Goal: Task Accomplishment & Management: Complete application form

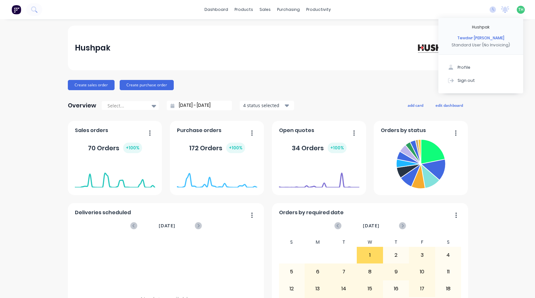
click at [251, 84] on div "Create sales order Create purchase order" at bounding box center [267, 85] width 399 height 10
click at [490, 11] on icon at bounding box center [493, 9] width 6 height 6
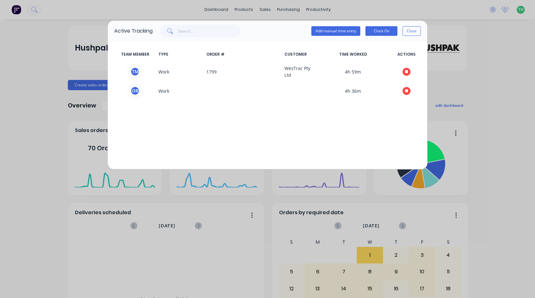
click at [501, 46] on div "Active Tracking Add manual time entry Clock On Close TEAM MEMBER TYPE ORDER # C…" at bounding box center [267, 149] width 535 height 298
click at [414, 28] on button "Close" at bounding box center [412, 31] width 18 height 10
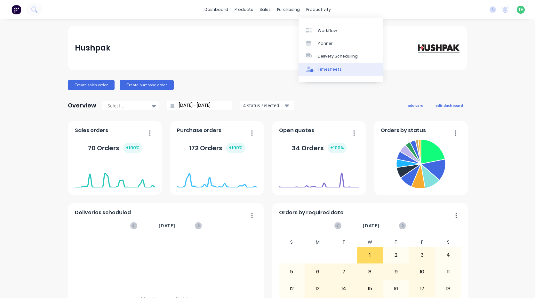
click at [339, 70] on div "Timesheets" at bounding box center [330, 70] width 24 height 6
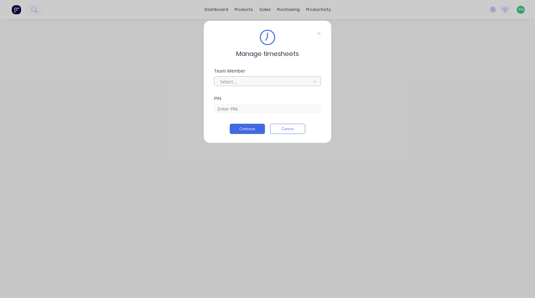
click at [279, 81] on div at bounding box center [264, 82] width 88 height 8
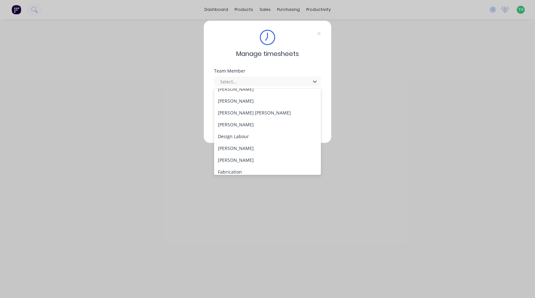
scroll to position [64, 0]
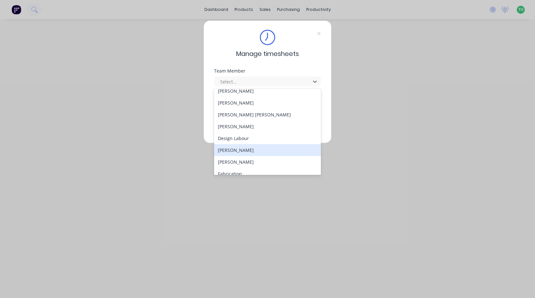
click at [235, 152] on div "[PERSON_NAME]" at bounding box center [267, 150] width 107 height 12
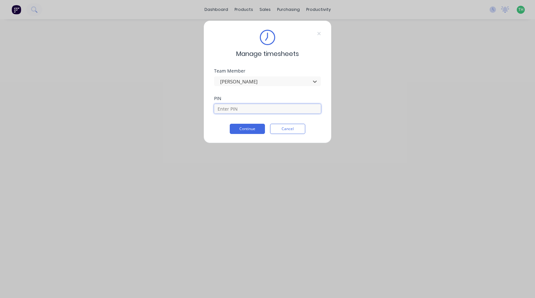
click at [247, 110] on input at bounding box center [267, 109] width 107 height 10
type input "2958"
click at [230, 124] on button "Continue" at bounding box center [247, 129] width 35 height 10
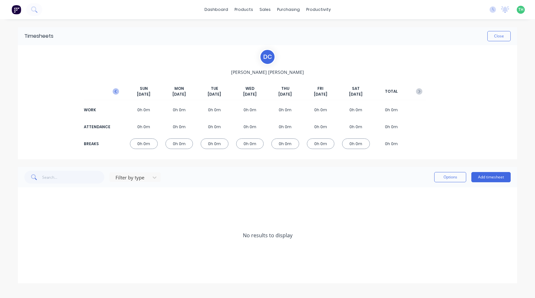
click at [118, 93] on icon "button" at bounding box center [116, 91] width 6 height 6
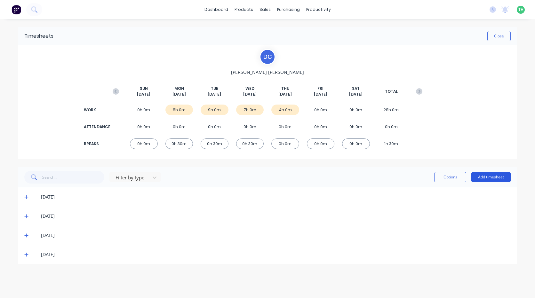
click at [492, 178] on button "Add timesheet" at bounding box center [491, 177] width 39 height 10
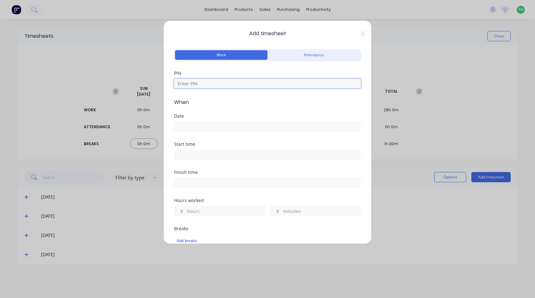
click at [180, 82] on input at bounding box center [267, 84] width 187 height 10
type input "2958"
click at [198, 128] on input at bounding box center [267, 127] width 186 height 10
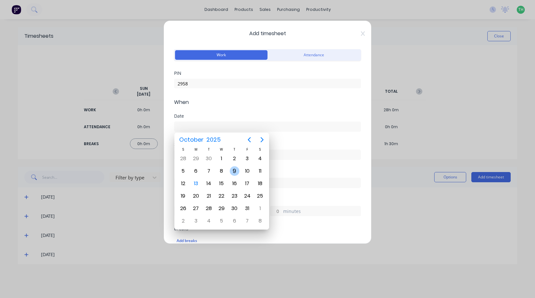
click at [236, 170] on div "9" at bounding box center [235, 171] width 10 height 10
type input "[DATE]"
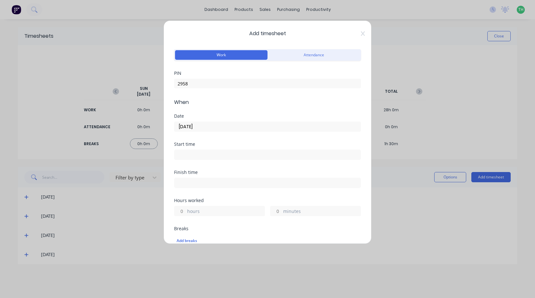
click at [354, 33] on span "Add timesheet" at bounding box center [267, 34] width 187 height 8
click at [361, 33] on icon at bounding box center [363, 33] width 4 height 4
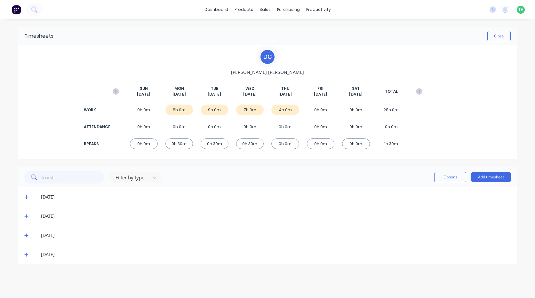
click at [25, 254] on icon at bounding box center [26, 255] width 4 height 4
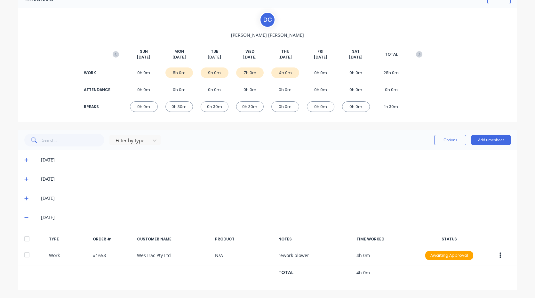
scroll to position [37, 0]
click at [24, 217] on icon at bounding box center [26, 217] width 4 height 4
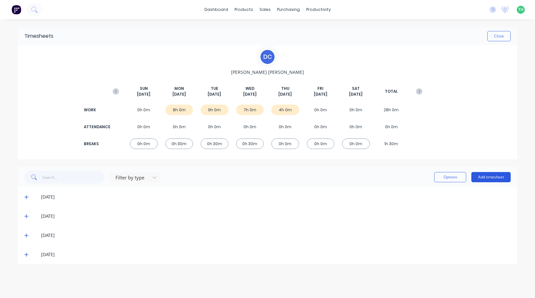
click at [481, 177] on button "Add timesheet" at bounding box center [491, 177] width 39 height 10
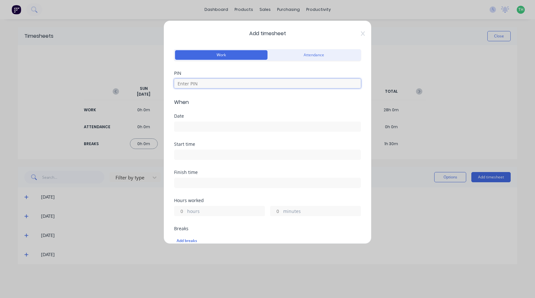
click at [198, 85] on input at bounding box center [267, 84] width 187 height 10
type input "2958"
click at [222, 133] on div "Date" at bounding box center [267, 128] width 187 height 28
click at [225, 124] on input at bounding box center [267, 127] width 186 height 10
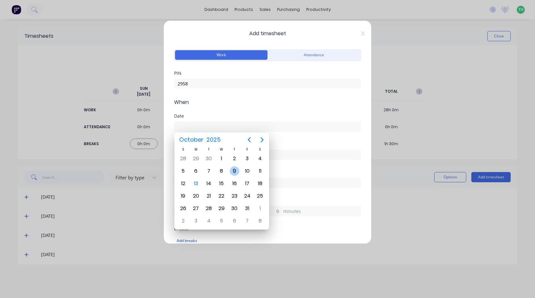
click at [233, 170] on div "9" at bounding box center [235, 171] width 10 height 10
type input "[DATE]"
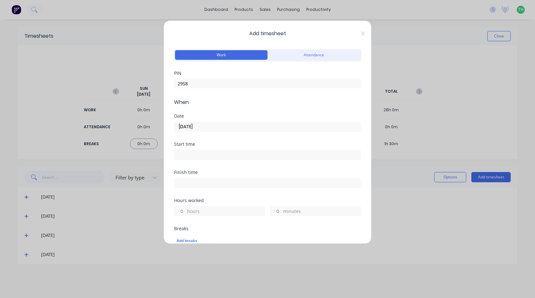
click at [209, 157] on input at bounding box center [267, 155] width 186 height 10
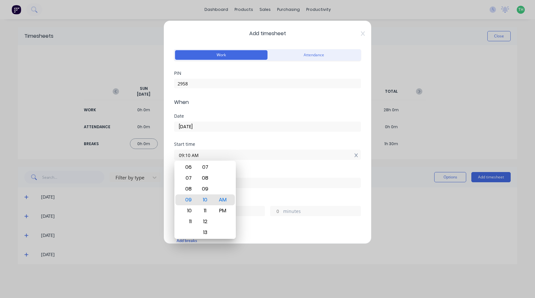
click at [354, 156] on icon at bounding box center [356, 156] width 4 height 4
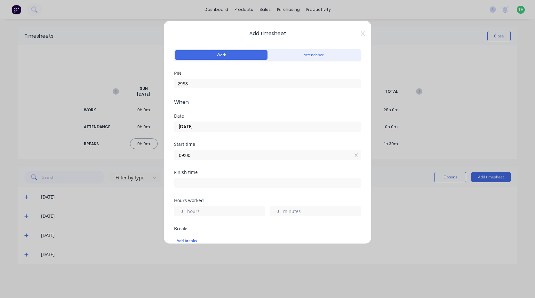
type input "09:00 AM"
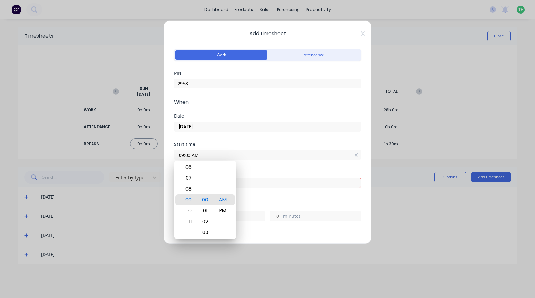
click at [271, 158] on input "09:00 AM" at bounding box center [267, 155] width 186 height 10
click at [270, 180] on input at bounding box center [267, 183] width 186 height 10
type input "09:10 AM"
type input "0"
type input "10"
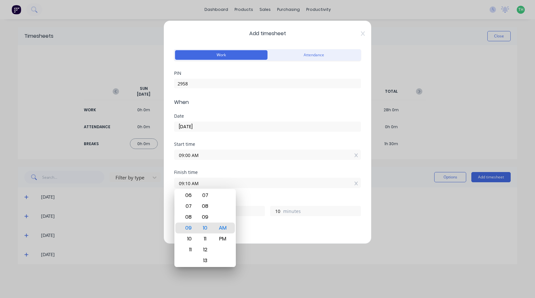
click at [262, 185] on input "09:10 AM" at bounding box center [267, 183] width 186 height 10
type input "07:10 AM"
type input "22"
type input "05:10 AM"
type input "20"
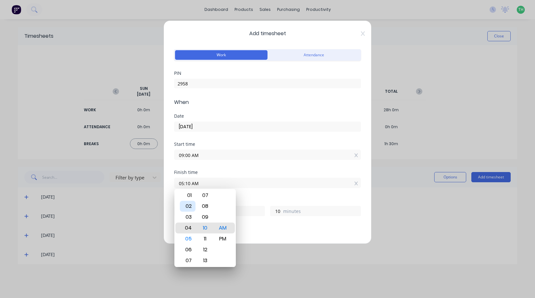
type input "04:10 AM"
type input "19"
click at [188, 198] on div "01" at bounding box center [188, 195] width 16 height 11
type input "01:10 AM"
type input "16"
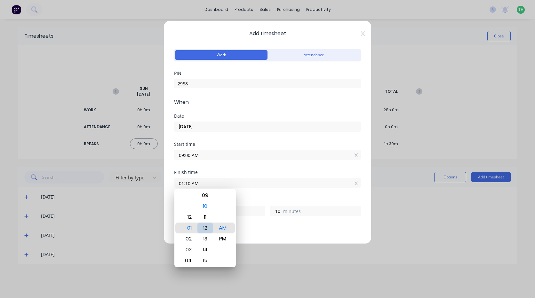
type input "01:13 AM"
type input "13"
type input "01:19 AM"
type input "19"
type input "01:25 AM"
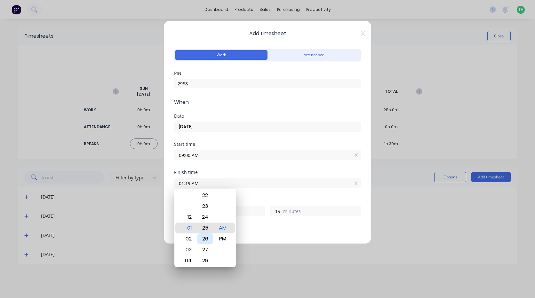
type input "25"
type input "01:28 AM"
type input "28"
click at [207, 249] on div "30" at bounding box center [206, 250] width 16 height 11
type input "01:30 AM"
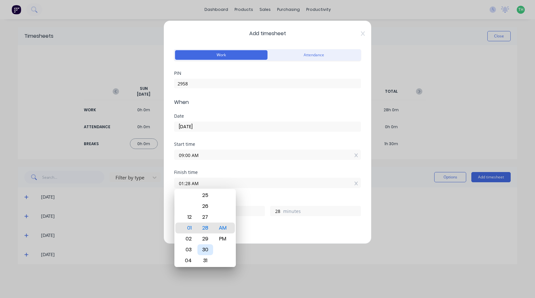
type input "30"
click at [225, 237] on div "PM" at bounding box center [223, 239] width 16 height 11
type input "01:30 PM"
type input "4"
click at [258, 203] on div "Hours worked 4 hours 30 minutes" at bounding box center [267, 207] width 187 height 18
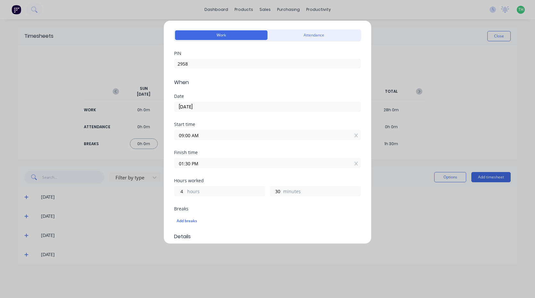
scroll to position [64, 0]
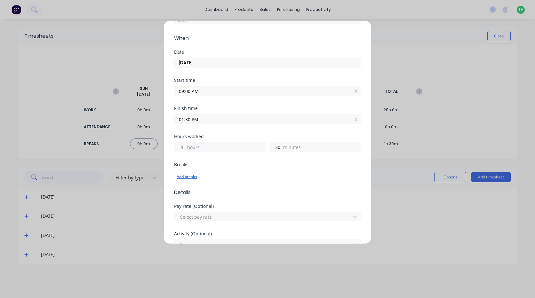
click at [189, 178] on div "Add breaks" at bounding box center [268, 177] width 182 height 8
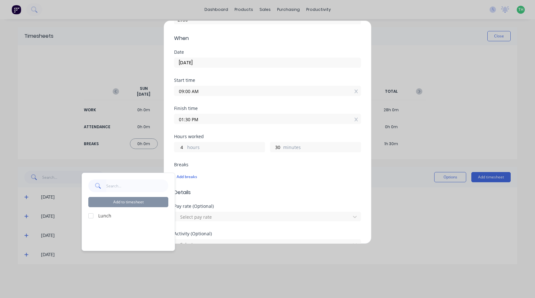
click at [90, 215] on div at bounding box center [91, 216] width 13 height 13
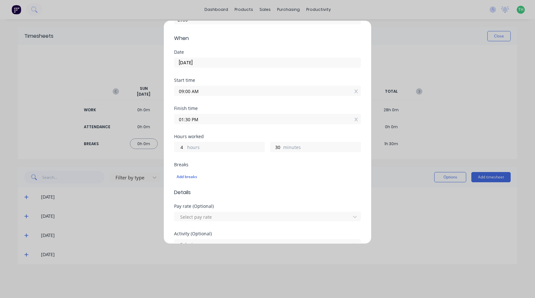
click at [235, 185] on div "Breaks Add breaks" at bounding box center [267, 176] width 187 height 26
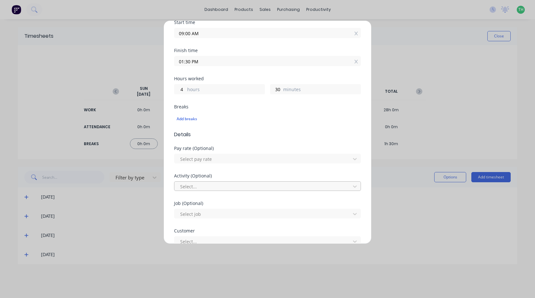
scroll to position [128, 0]
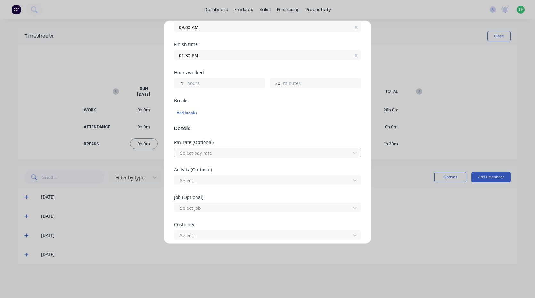
click at [211, 159] on div "Pay rate (Optional) Select pay rate" at bounding box center [267, 154] width 187 height 28
click at [209, 156] on div at bounding box center [264, 153] width 168 height 8
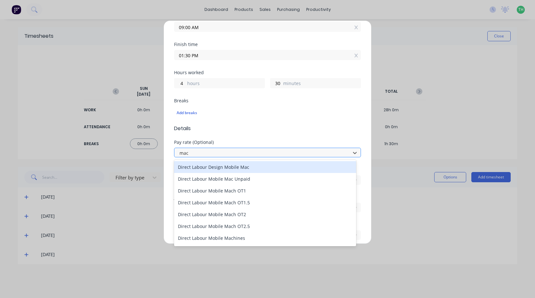
type input "mach"
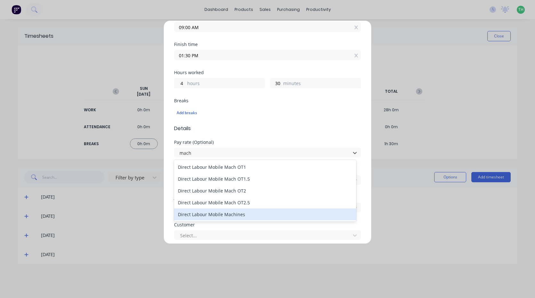
click at [222, 215] on div "Direct Labour Mobile Machines" at bounding box center [265, 215] width 182 height 12
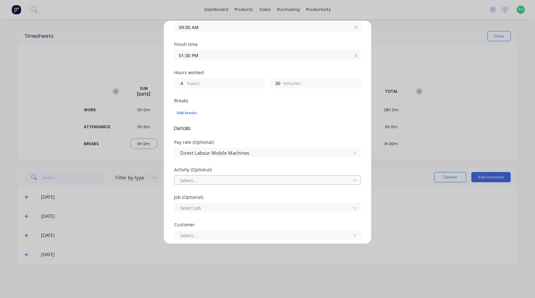
click at [213, 177] on div at bounding box center [264, 181] width 168 height 8
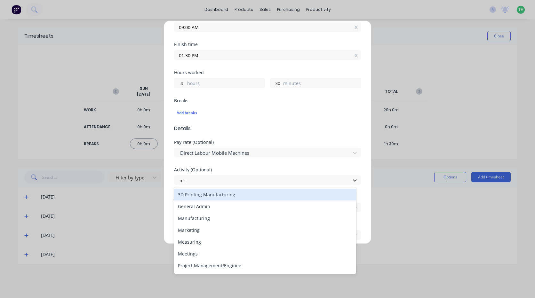
type input "man"
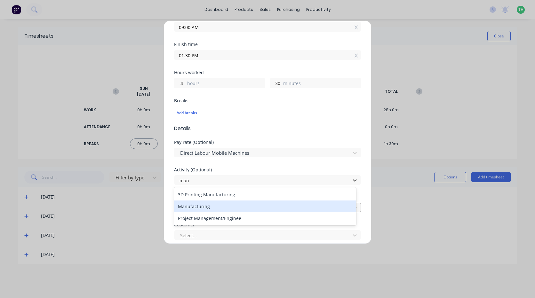
click at [211, 206] on div "Manufacturing" at bounding box center [265, 207] width 182 height 12
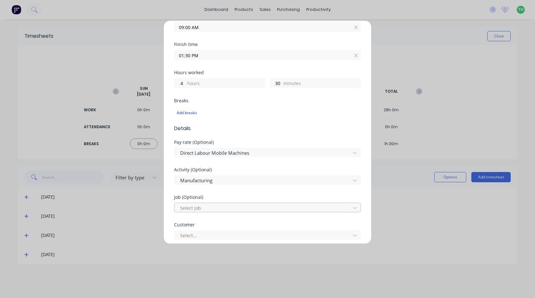
click at [214, 204] on div "Select job" at bounding box center [264, 208] width 172 height 10
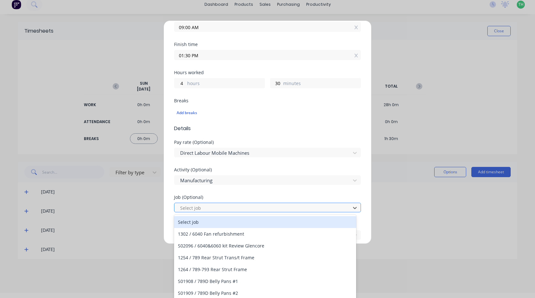
scroll to position [6, 0]
type input "1229"
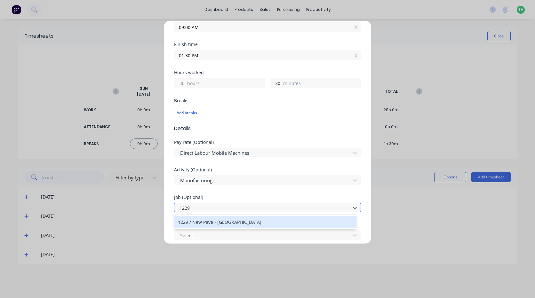
scroll to position [0, 0]
click at [233, 224] on div "1229 / New Pave - [GEOGRAPHIC_DATA]" at bounding box center [265, 222] width 182 height 12
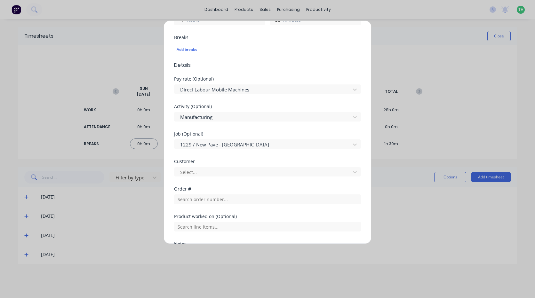
scroll to position [192, 0]
click at [197, 171] on div at bounding box center [264, 172] width 168 height 8
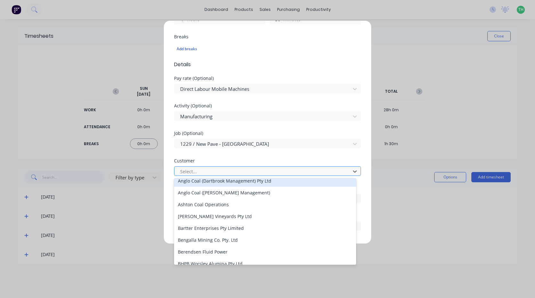
scroll to position [0, 0]
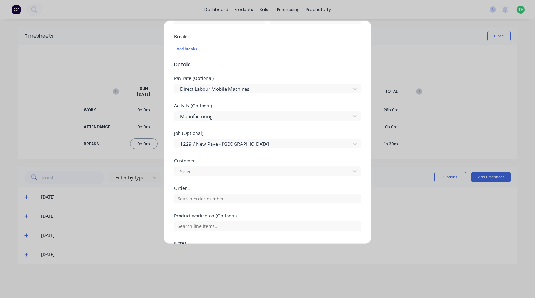
click at [213, 165] on div "Select..." at bounding box center [267, 170] width 187 height 11
click at [236, 203] on input "text" at bounding box center [267, 199] width 187 height 10
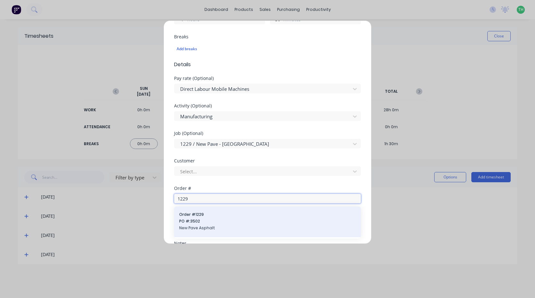
type input "1229"
click at [225, 213] on span "Order # 1229" at bounding box center [267, 215] width 177 height 6
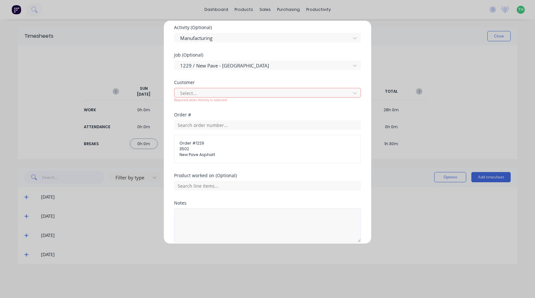
scroll to position [288, 0]
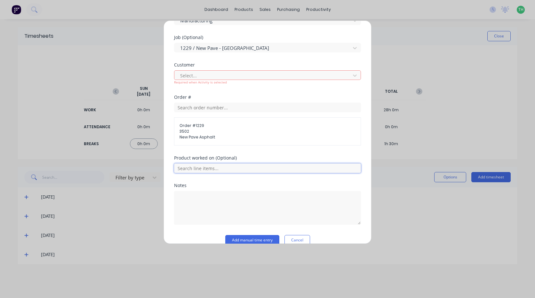
click at [215, 168] on input "text" at bounding box center [267, 169] width 187 height 10
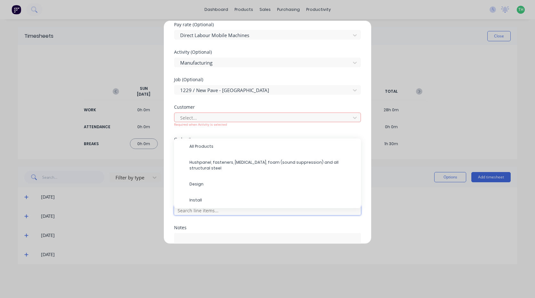
scroll to position [224, 0]
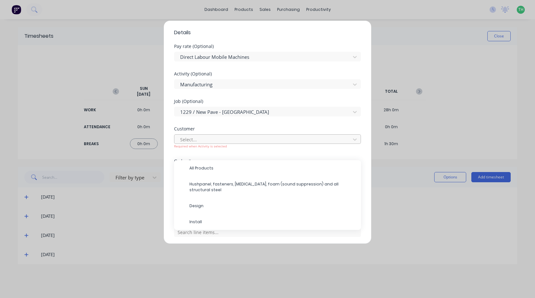
click at [221, 143] on div at bounding box center [264, 140] width 168 height 8
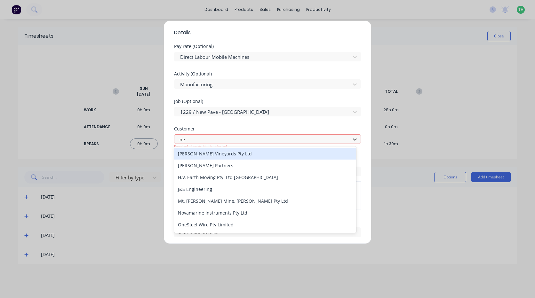
type input "new"
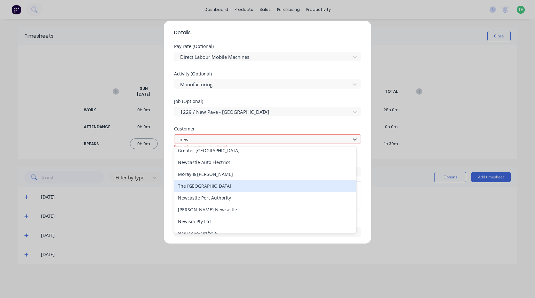
scroll to position [117, 0]
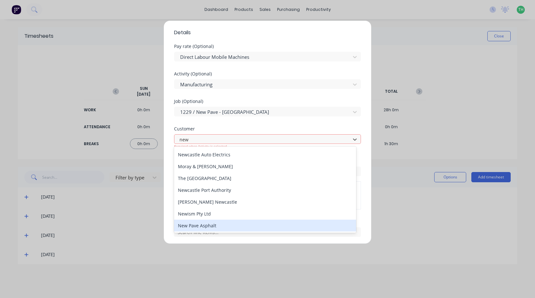
click at [214, 226] on div "New Pave Asphalt" at bounding box center [265, 226] width 182 height 12
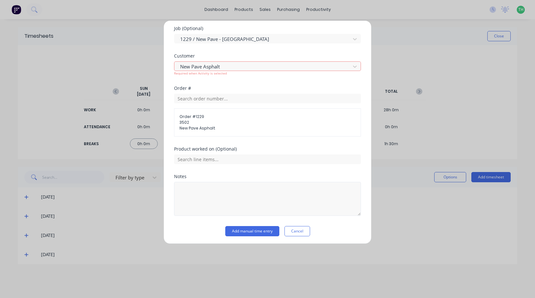
scroll to position [299, 0]
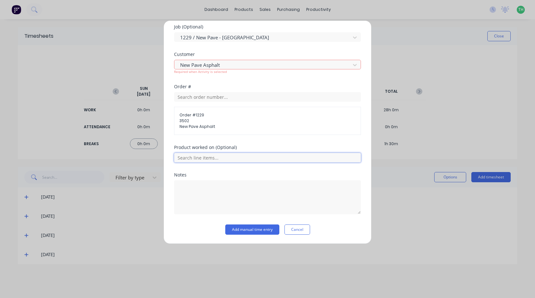
click at [207, 156] on input "text" at bounding box center [267, 158] width 187 height 10
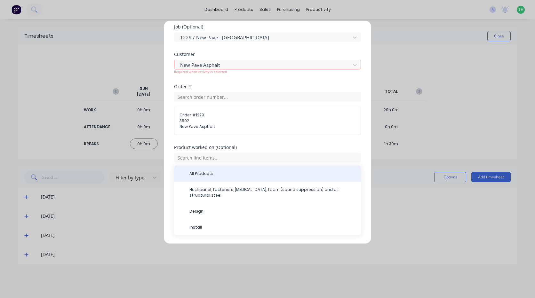
click at [220, 171] on div "All Products" at bounding box center [267, 174] width 187 height 16
click at [224, 174] on span "All Products" at bounding box center [272, 174] width 166 height 6
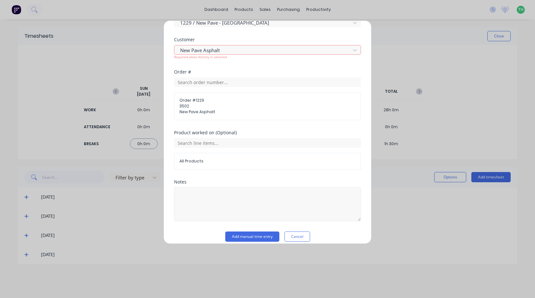
scroll to position [320, 0]
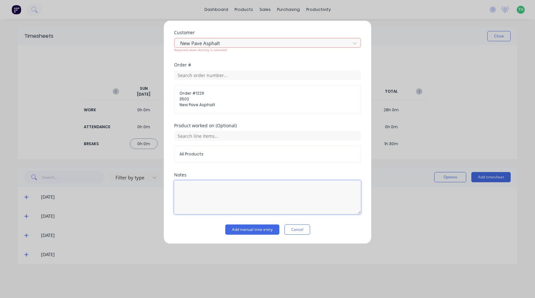
click at [234, 184] on textarea at bounding box center [267, 198] width 187 height 34
type textarea "fab"
click at [256, 230] on button "Add manual time entry" at bounding box center [252, 230] width 54 height 10
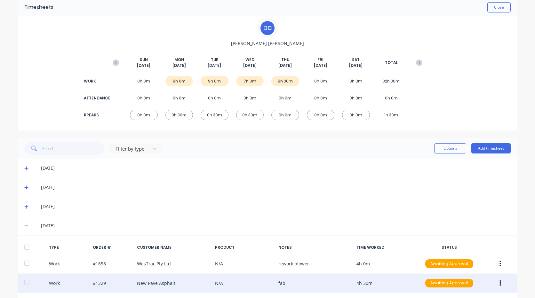
scroll to position [57, 0]
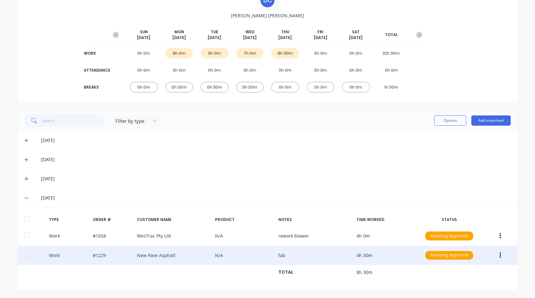
click at [495, 252] on button "button" at bounding box center [500, 256] width 15 height 12
click at [475, 246] on div "Edit" at bounding box center [477, 244] width 49 height 9
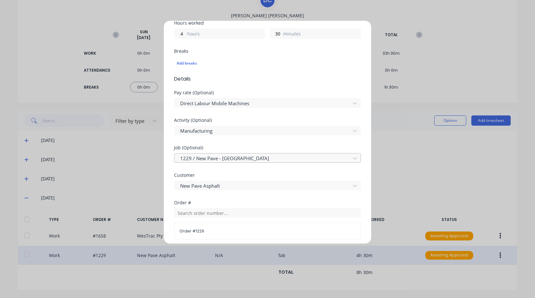
scroll to position [192, 0]
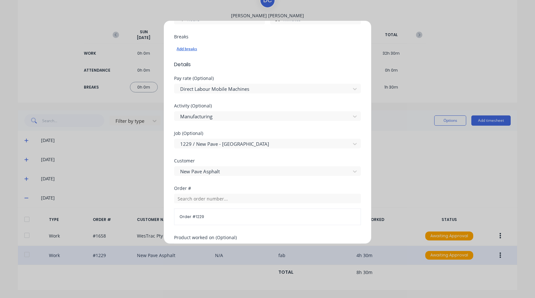
click at [185, 51] on div "Add breaks" at bounding box center [268, 49] width 182 height 8
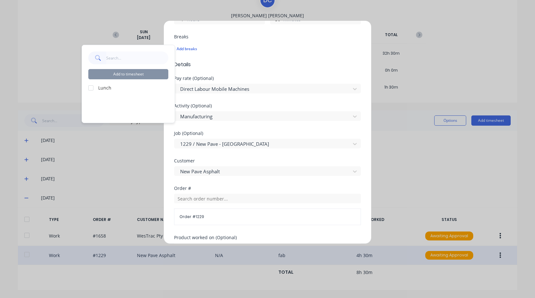
click at [94, 88] on div at bounding box center [91, 88] width 13 height 13
click at [122, 72] on button "Add to timesheet" at bounding box center [128, 74] width 80 height 10
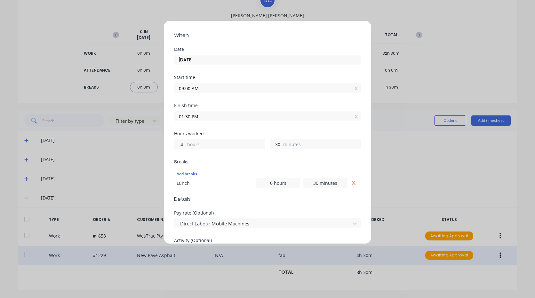
scroll to position [0, 0]
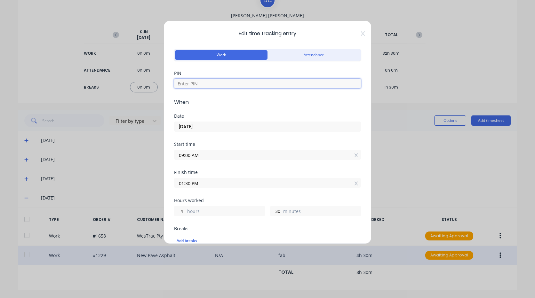
click at [208, 83] on input at bounding box center [267, 84] width 187 height 10
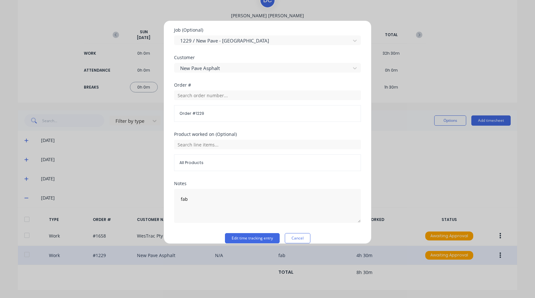
scroll to position [314, 0]
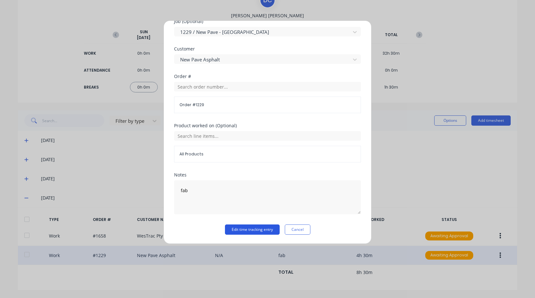
type input "2958"
click at [256, 227] on button "Edit time tracking entry" at bounding box center [252, 230] width 55 height 10
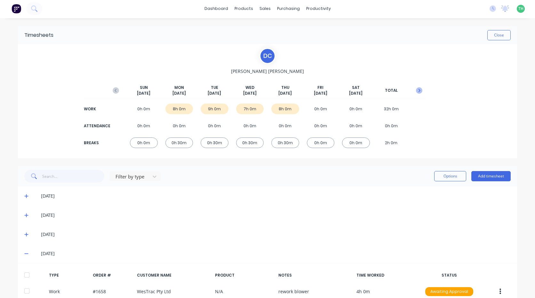
scroll to position [0, 0]
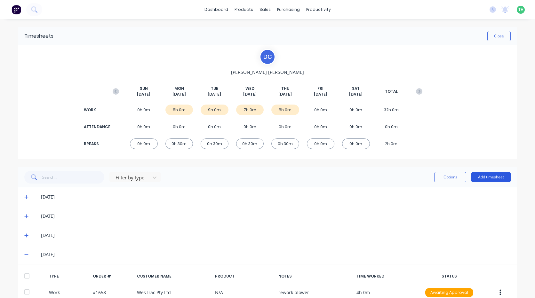
click at [498, 174] on button "Add timesheet" at bounding box center [491, 177] width 39 height 10
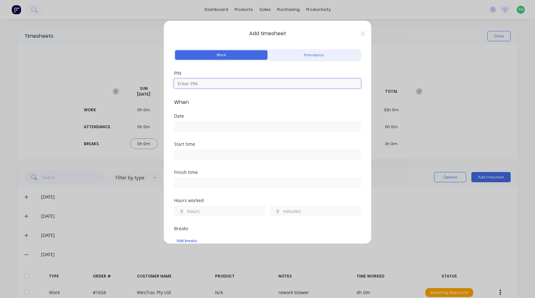
click at [209, 84] on input at bounding box center [267, 84] width 187 height 10
type input "2958"
click at [216, 126] on input at bounding box center [267, 127] width 186 height 10
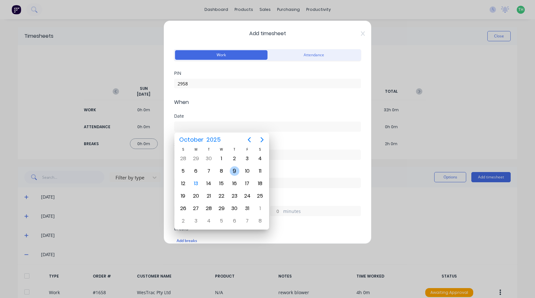
click at [238, 173] on div "9" at bounding box center [235, 171] width 10 height 10
type input "[DATE]"
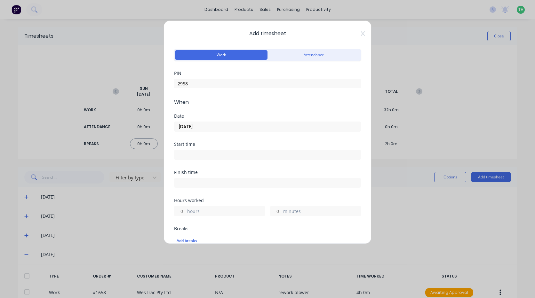
click at [212, 158] on input at bounding box center [267, 155] width 186 height 10
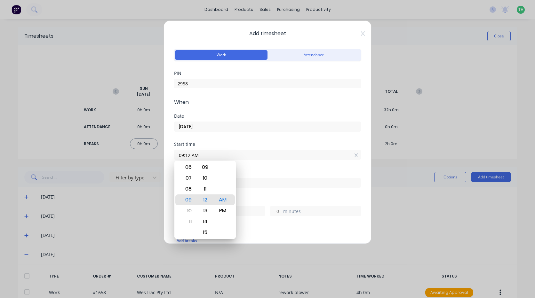
drag, startPoint x: 213, startPoint y: 156, endPoint x: 135, endPoint y: 162, distance: 78.0
click at [135, 162] on div "Add timesheet Work Attendance PIN 2958 When Date [DATE] Start time 09:12 AM Fin…" at bounding box center [267, 149] width 535 height 298
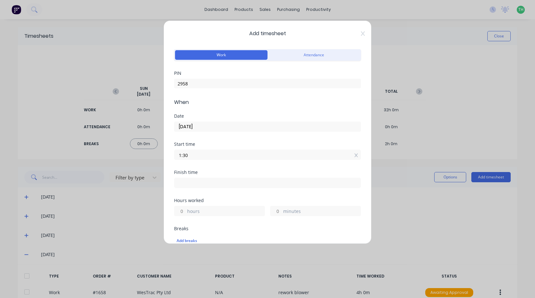
type input "01:30 AM"
click at [357, 29] on div "Add timesheet Work Attendance PIN 2958 When Date [DATE] Start time 01:30 AM Fin…" at bounding box center [268, 132] width 208 height 224
click at [360, 33] on div "Add timesheet Work Attendance PIN 2958 When Date [DATE] Start time 01:30 AM Fin…" at bounding box center [268, 132] width 208 height 224
